Goal: Task Accomplishment & Management: Manage account settings

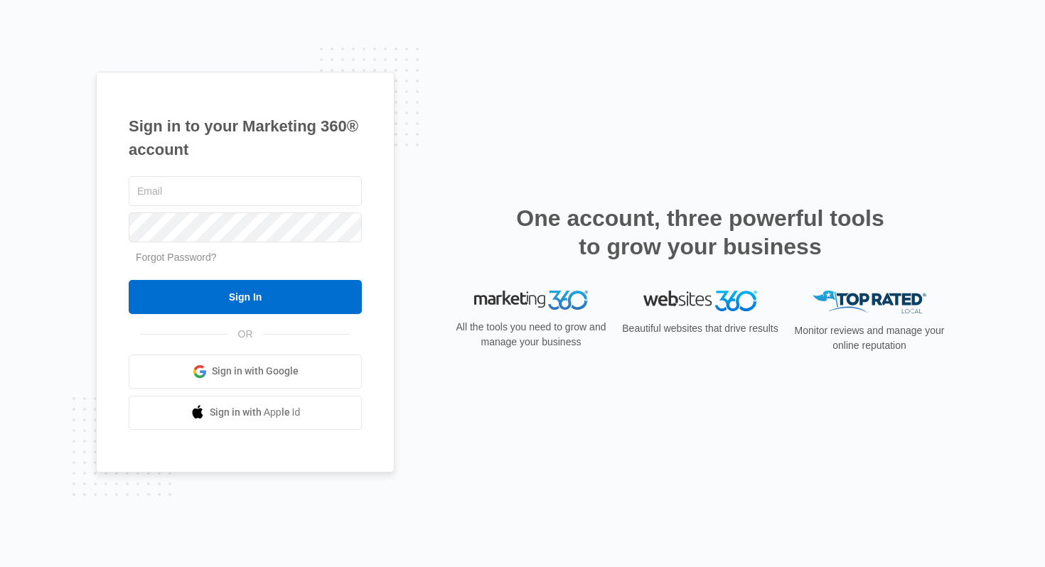
click at [366, 53] on div "Sign in to your Marketing 360® account Forgot Password? Sign In OR Sign in with…" at bounding box center [522, 283] width 1045 height 567
click at [262, 255] on div "Forgot Password?" at bounding box center [245, 257] width 233 height 15
click at [172, 258] on link "Forgot Password?" at bounding box center [176, 257] width 81 height 11
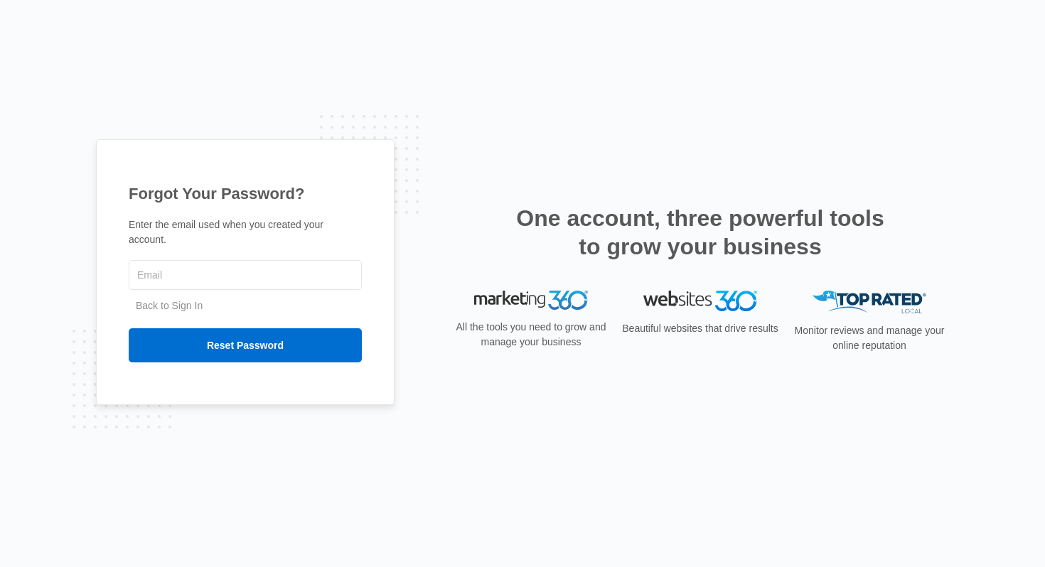
click at [407, 199] on div "Forgot Your Password? Enter the email used when you created your account. Back …" at bounding box center [522, 283] width 853 height 288
click at [412, 197] on div "Forgot Your Password? Enter the email used when you created your account. Back …" at bounding box center [522, 283] width 853 height 288
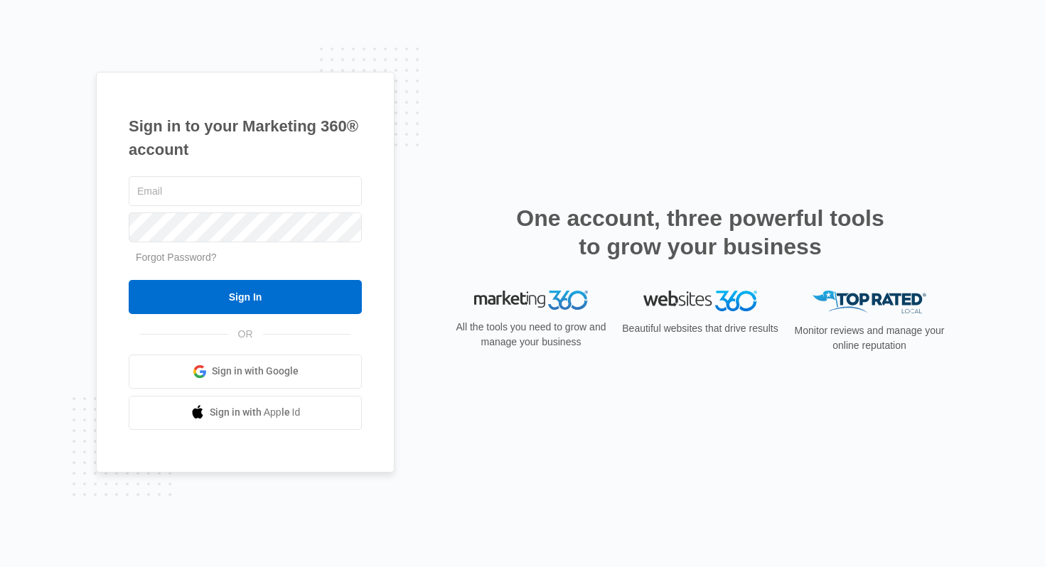
click at [398, 147] on div "Sign in to your Marketing 360® account Forgot Password? Sign In OR" at bounding box center [522, 284] width 853 height 424
